Goal: Task Accomplishment & Management: Manage account settings

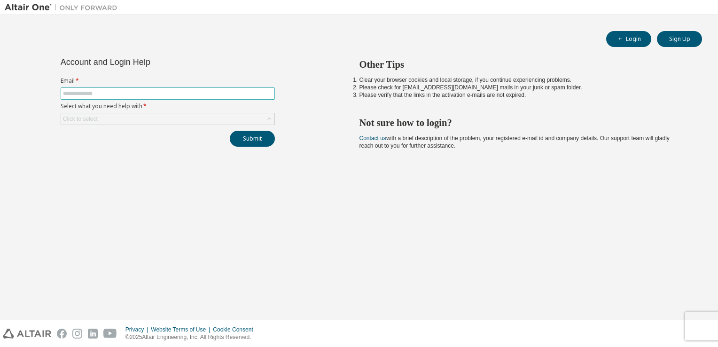
click at [154, 92] on input "text" at bounding box center [168, 94] width 210 height 8
type input "**********"
click at [148, 119] on div "Click to select" at bounding box center [167, 118] width 213 height 11
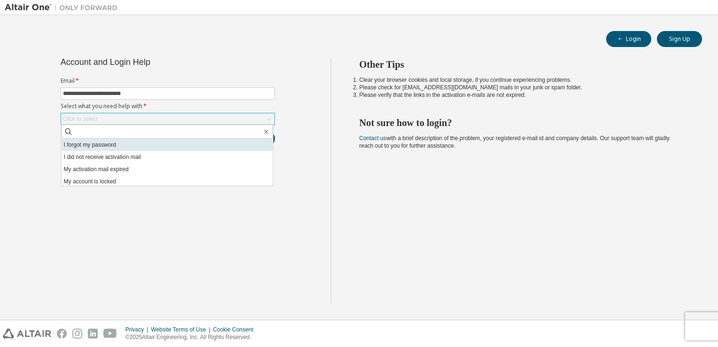
click at [131, 147] on li "I forgot my password" at bounding box center [168, 145] width 212 height 12
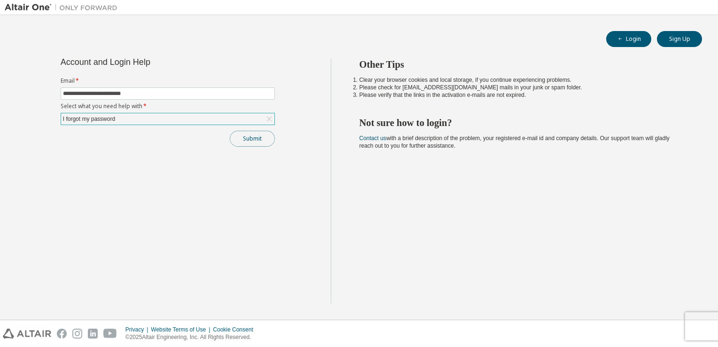
click at [249, 137] on button "Submit" at bounding box center [252, 139] width 45 height 16
click at [698, 323] on icon "button" at bounding box center [699, 325] width 6 height 6
click at [244, 140] on button "Submit" at bounding box center [252, 139] width 45 height 16
click at [237, 140] on button "Submit" at bounding box center [252, 139] width 45 height 16
click at [697, 325] on icon "button" at bounding box center [699, 325] width 6 height 6
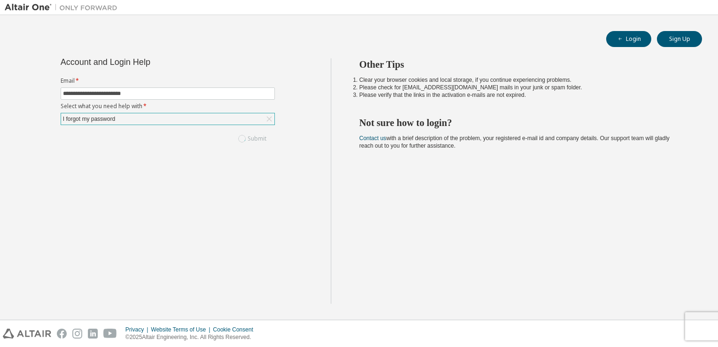
click at [247, 141] on div "Submit" at bounding box center [168, 139] width 214 height 16
click at [465, 219] on div "Other Tips Clear your browser cookies and local storage, if you continue experi…" at bounding box center [522, 180] width 383 height 245
click at [220, 120] on div "I forgot my password" at bounding box center [167, 118] width 213 height 11
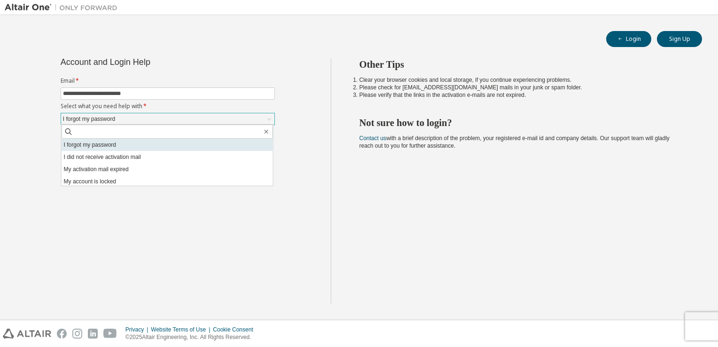
click at [196, 142] on li "I forgot my password" at bounding box center [168, 145] width 212 height 12
